Goal: Task Accomplishment & Management: Manage account settings

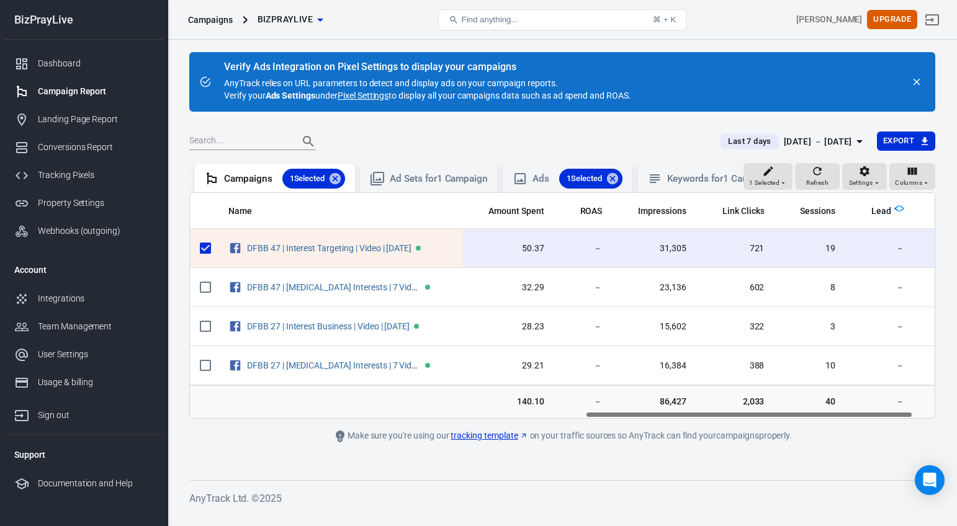
scroll to position [0, 898]
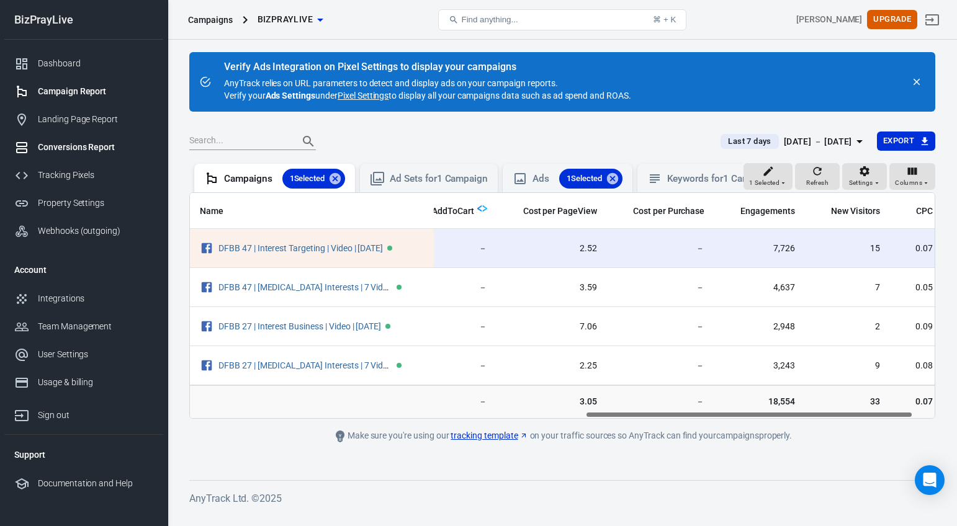
click at [80, 148] on div "Conversions Report" at bounding box center [95, 147] width 115 height 13
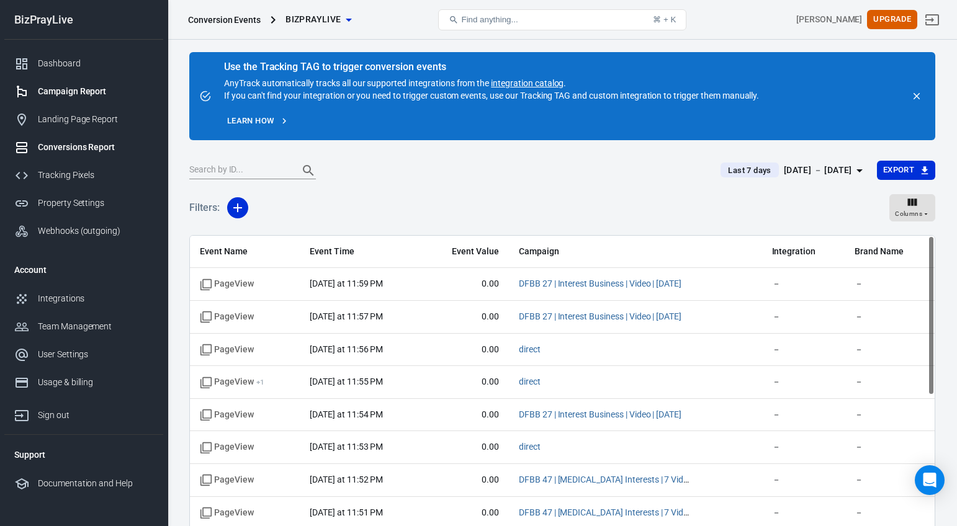
click at [88, 96] on div "Campaign Report" at bounding box center [95, 91] width 115 height 13
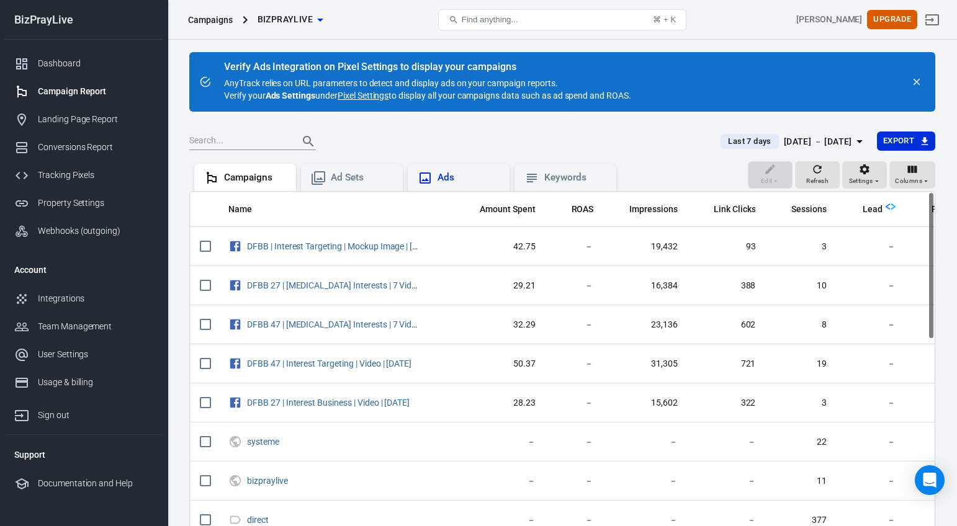
click at [474, 176] on div "Ads" at bounding box center [469, 177] width 62 height 13
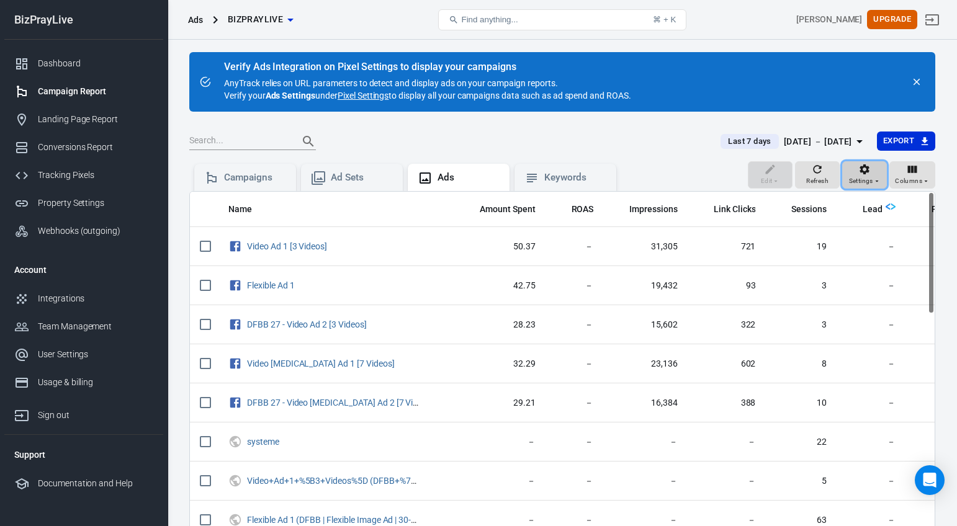
click at [875, 176] on div "Settings" at bounding box center [865, 181] width 32 height 11
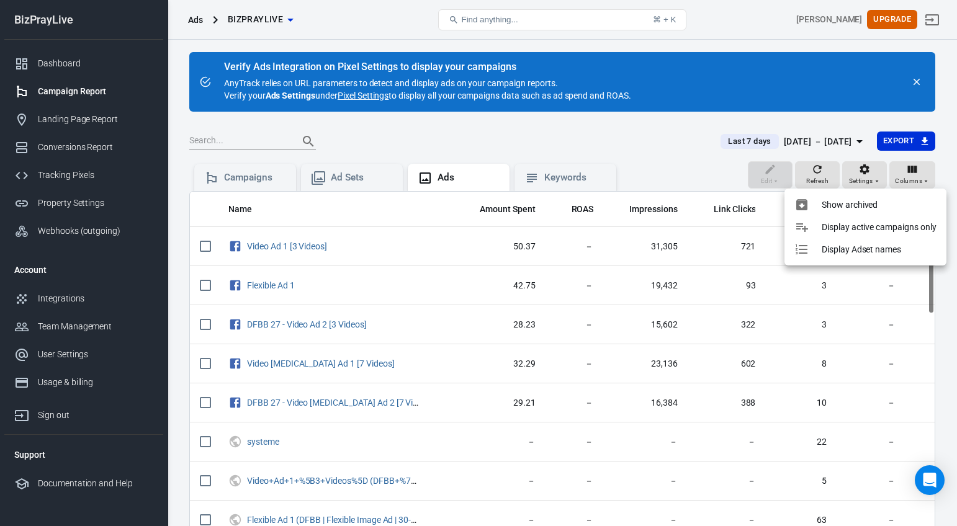
click at [874, 232] on p "Display active campaigns only" at bounding box center [879, 227] width 115 height 13
